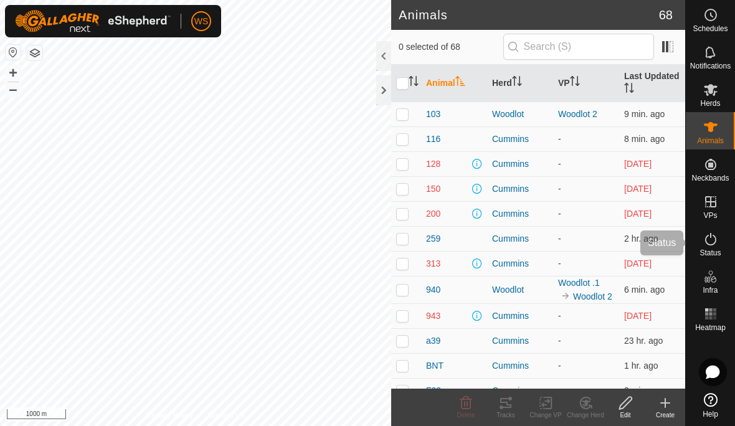
click at [712, 245] on icon at bounding box center [710, 239] width 11 height 12
click at [570, 86] on th "VP" at bounding box center [586, 83] width 66 height 37
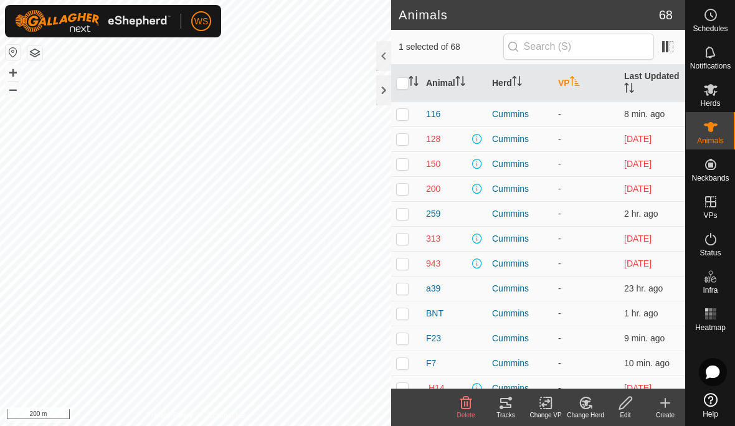
click at [569, 77] on th "VP" at bounding box center [586, 83] width 66 height 37
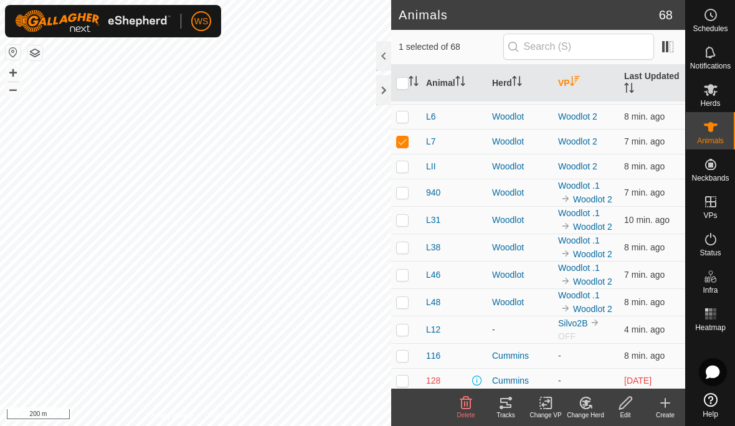
scroll to position [420, 0]
click at [409, 300] on td at bounding box center [406, 303] width 30 height 27
click at [409, 299] on td at bounding box center [406, 303] width 30 height 27
checkbox input "false"
click at [403, 251] on p-checkbox at bounding box center [402, 249] width 12 height 10
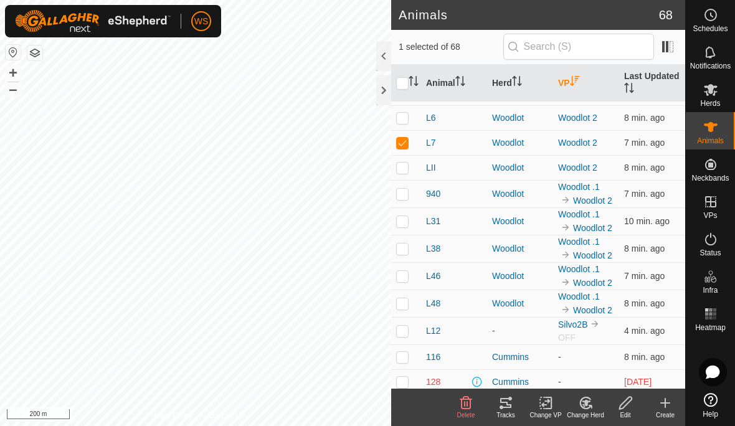
checkbox input "true"
click at [403, 303] on p-checkbox at bounding box center [402, 303] width 12 height 10
checkbox input "true"
click at [406, 274] on p-checkbox at bounding box center [402, 276] width 12 height 10
checkbox input "true"
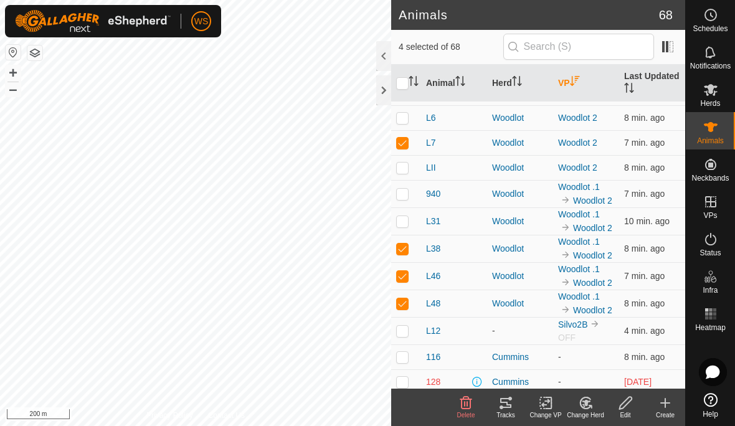
click at [408, 223] on p-checkbox at bounding box center [402, 221] width 12 height 10
checkbox input "true"
click at [405, 195] on p-checkbox at bounding box center [402, 194] width 12 height 10
checkbox input "true"
click at [402, 145] on p-checkbox at bounding box center [402, 143] width 12 height 10
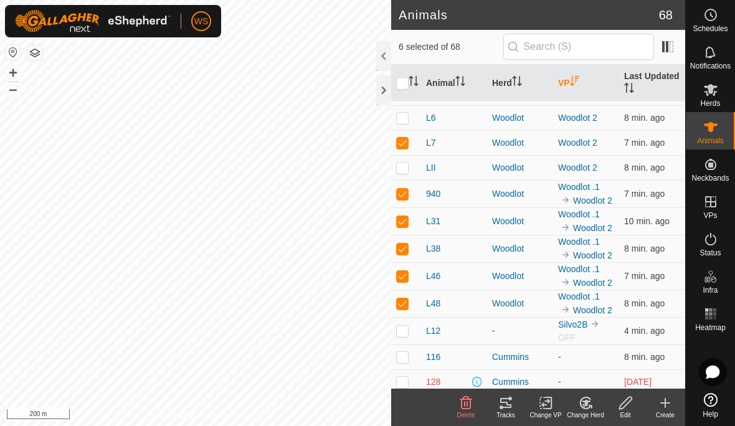
checkbox input "false"
